Goal: Task Accomplishment & Management: Complete application form

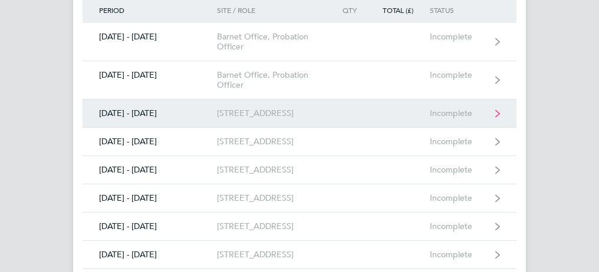
scroll to position [191, 0]
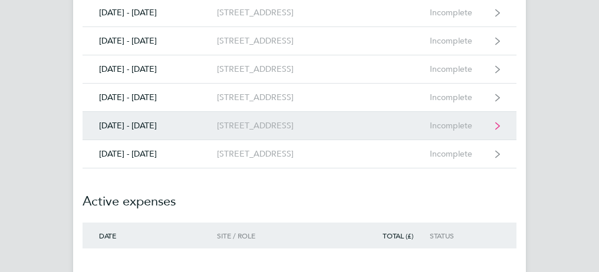
click at [139, 121] on div "[DATE] - [DATE]" at bounding box center [149, 126] width 134 height 10
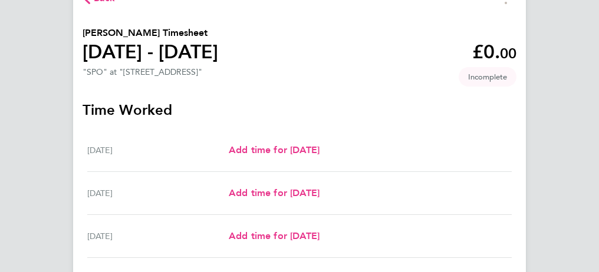
scroll to position [78, 0]
click at [319, 153] on span "Add time for [DATE]" at bounding box center [274, 149] width 91 height 11
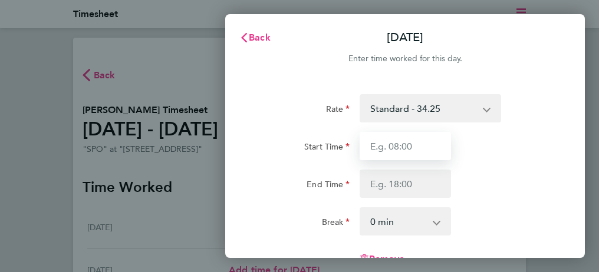
click at [391, 146] on input "Start Time" at bounding box center [404, 146] width 91 height 28
type input "08:00"
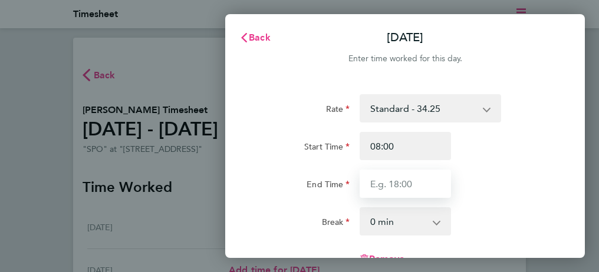
type input "18:30"
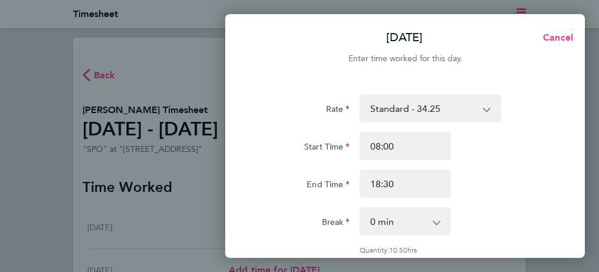
click at [372, 221] on select "0 min 15 min 30 min 45 min 60 min 75 min 90 min" at bounding box center [398, 222] width 75 height 26
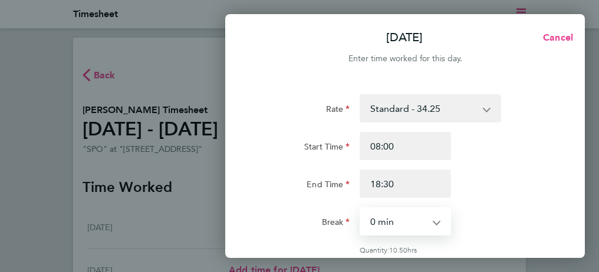
select select "30"
click at [361, 209] on select "0 min 15 min 30 min 45 min 60 min 75 min 90 min" at bounding box center [398, 222] width 75 height 26
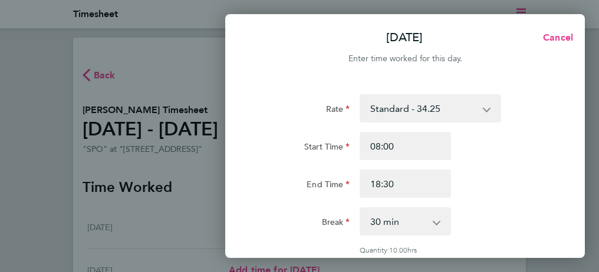
click at [528, 218] on div "Break 0 min 15 min 30 min 45 min 60 min 75 min 90 min" at bounding box center [404, 221] width 303 height 28
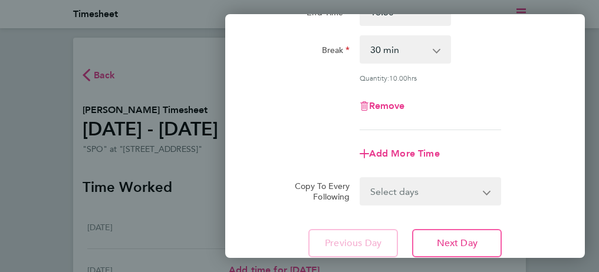
scroll to position [189, 0]
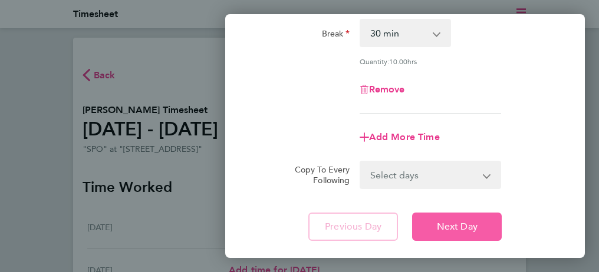
click at [438, 225] on span "Next Day" at bounding box center [457, 227] width 41 height 12
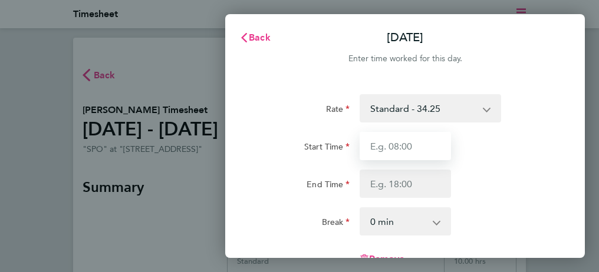
click at [391, 147] on input "Start Time" at bounding box center [404, 146] width 91 height 28
type input "08:00"
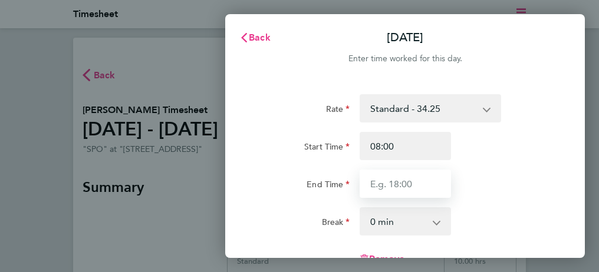
type input "18:30"
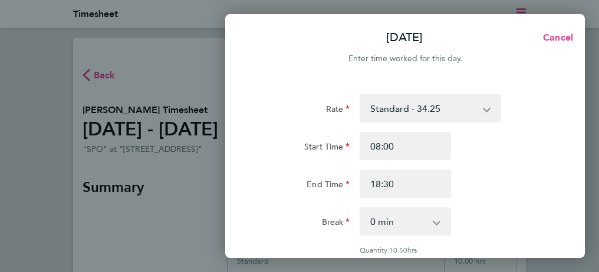
click at [369, 223] on select "0 min 15 min 30 min 45 min 60 min 75 min 90 min" at bounding box center [398, 222] width 75 height 26
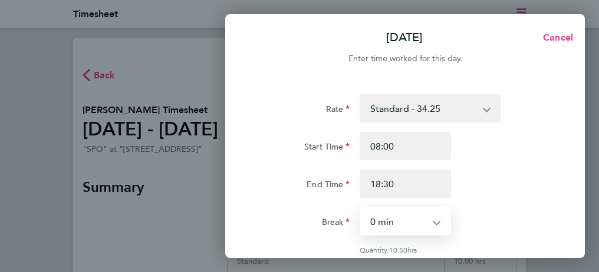
select select "30"
click at [361, 209] on select "0 min 15 min 30 min 45 min 60 min 75 min 90 min" at bounding box center [398, 222] width 75 height 26
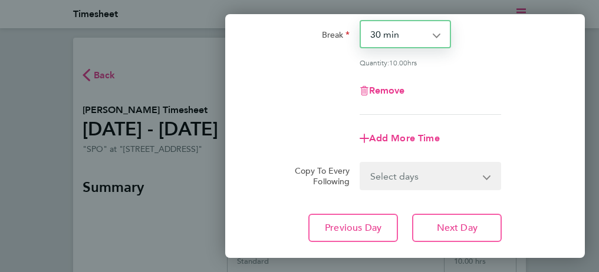
scroll to position [259, 0]
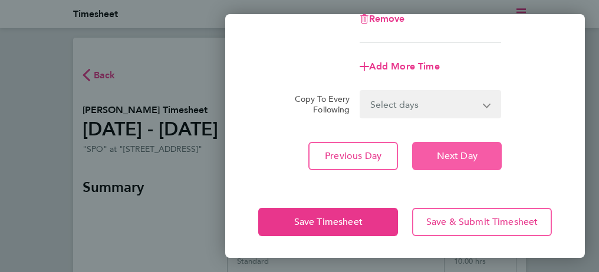
click at [466, 159] on span "Next Day" at bounding box center [457, 156] width 41 height 12
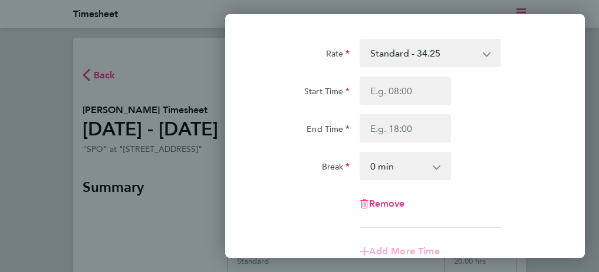
scroll to position [54, 0]
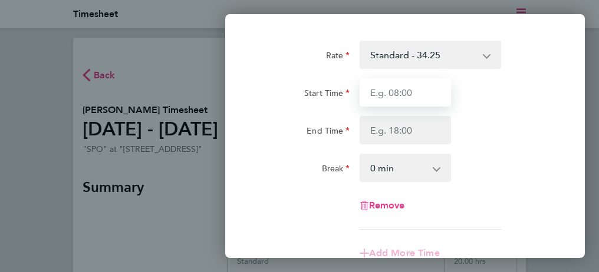
click at [391, 90] on input "Start Time" at bounding box center [404, 92] width 91 height 28
type input "08:00"
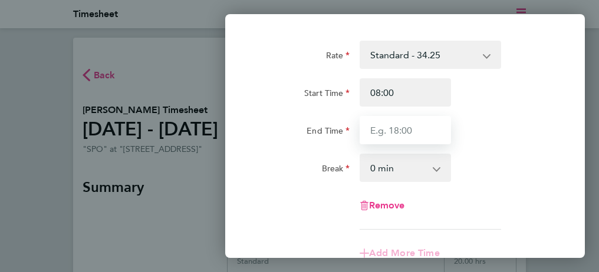
type input "18:30"
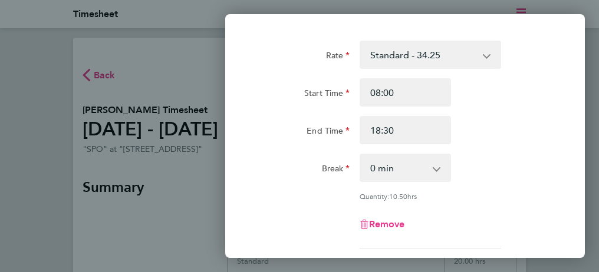
click at [371, 168] on select "0 min 15 min 30 min 45 min 60 min 75 min 90 min" at bounding box center [398, 168] width 75 height 26
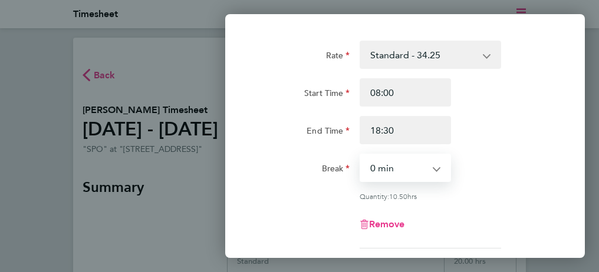
select select "30"
click at [361, 155] on select "0 min 15 min 30 min 45 min 60 min 75 min 90 min" at bounding box center [398, 168] width 75 height 26
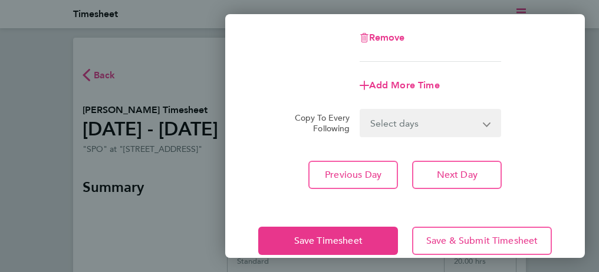
scroll to position [259, 0]
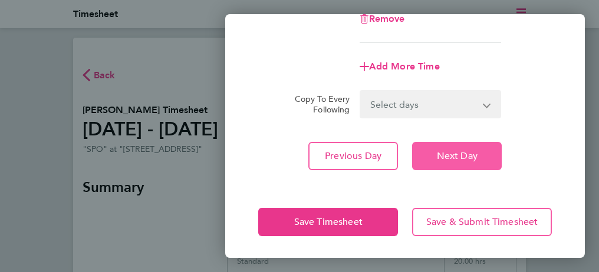
click at [471, 153] on span "Next Day" at bounding box center [457, 156] width 41 height 12
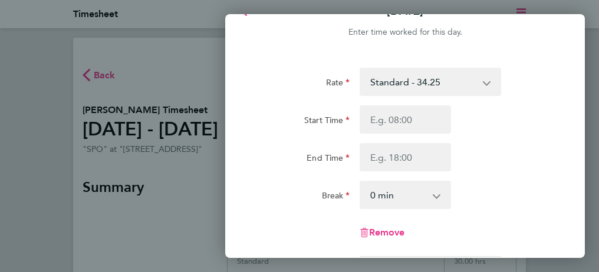
scroll to position [17, 0]
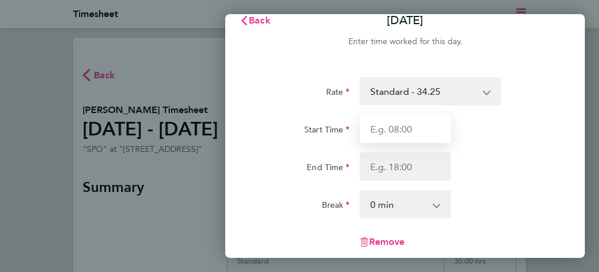
click at [393, 127] on input "Start Time" at bounding box center [404, 129] width 91 height 28
type input "09:00"
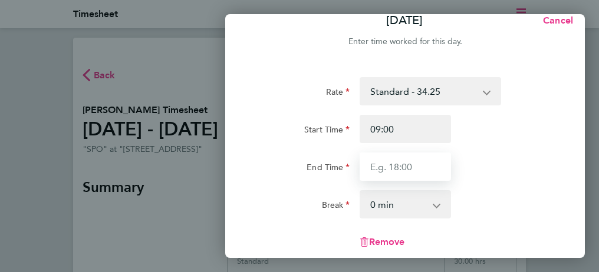
click at [388, 165] on input "End Time" at bounding box center [404, 167] width 91 height 28
type input "16:30"
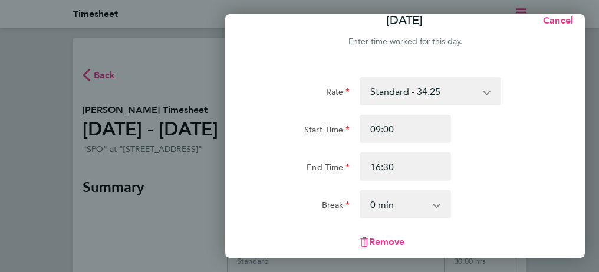
click at [375, 205] on select "0 min 15 min 30 min 45 min 60 min 75 min 90 min" at bounding box center [398, 205] width 75 height 26
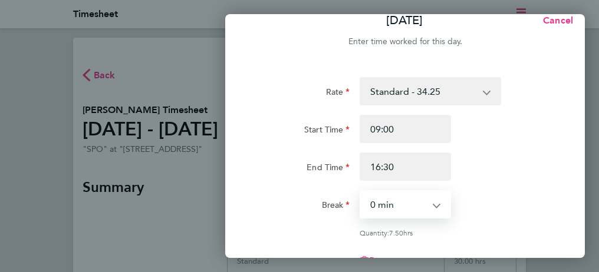
select select "30"
click at [361, 192] on select "0 min 15 min 30 min 45 min 60 min 75 min 90 min" at bounding box center [398, 205] width 75 height 26
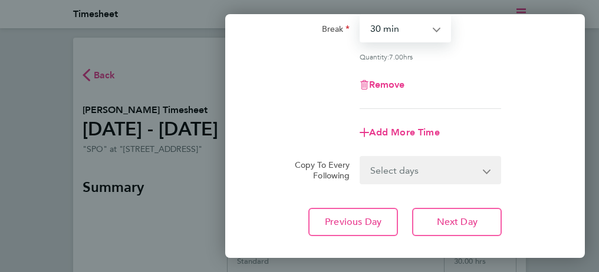
scroll to position [259, 0]
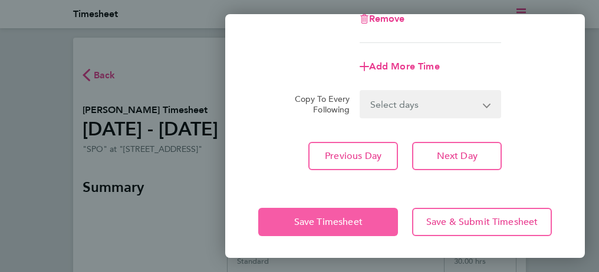
click at [326, 224] on span "Save Timesheet" at bounding box center [328, 222] width 68 height 12
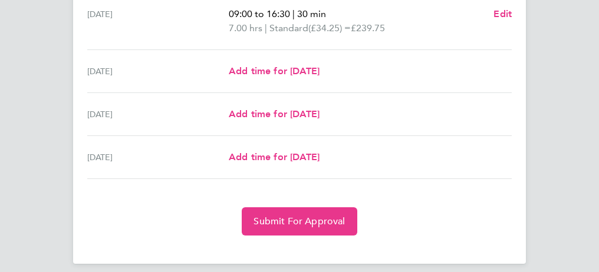
scroll to position [519, 0]
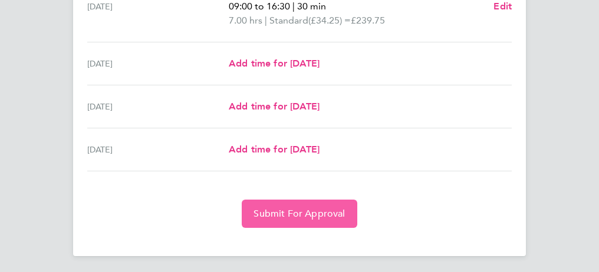
click at [324, 214] on span "Submit For Approval" at bounding box center [298, 214] width 91 height 12
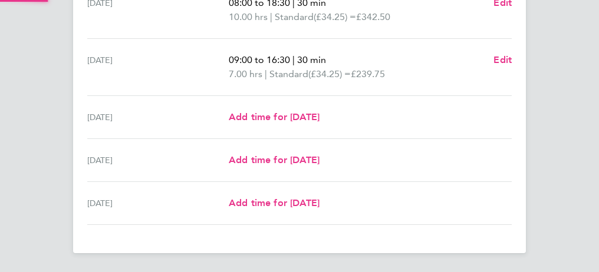
scroll to position [463, 0]
